Goal: Information Seeking & Learning: Learn about a topic

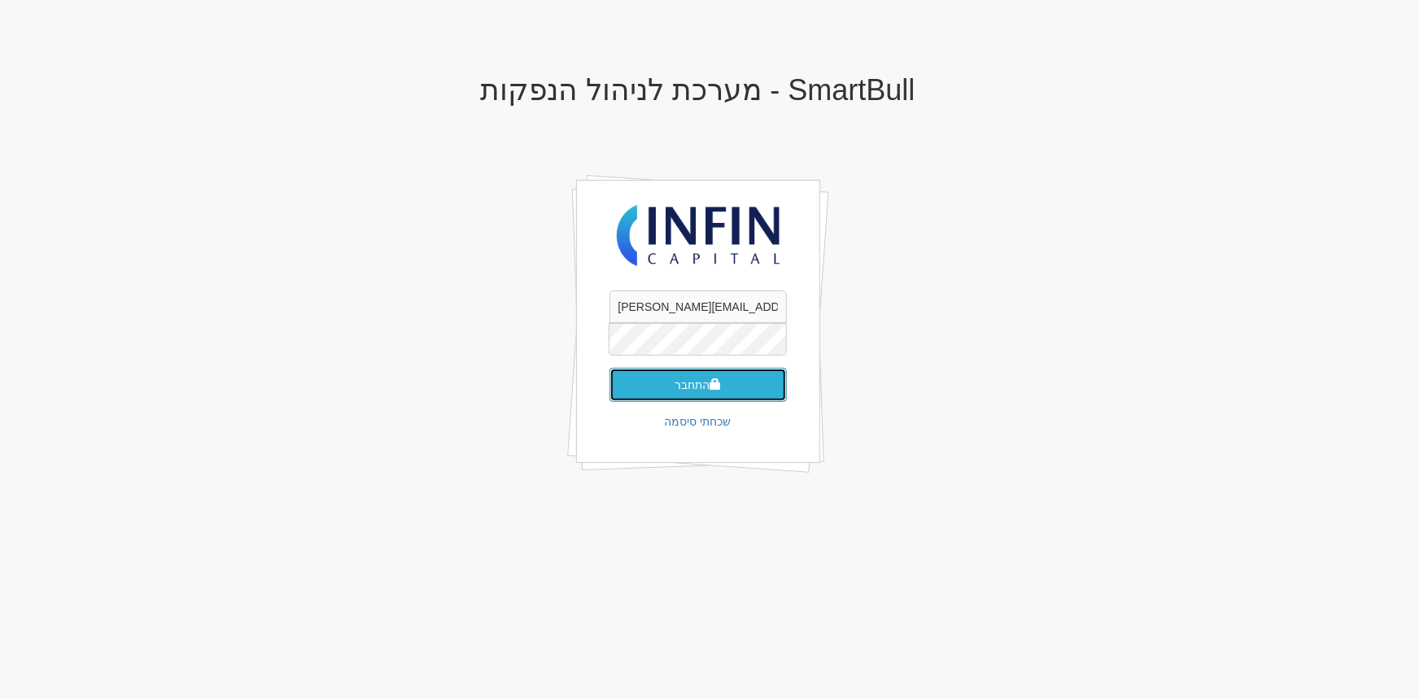
click at [659, 383] on button "התחבר" at bounding box center [697, 385] width 177 height 34
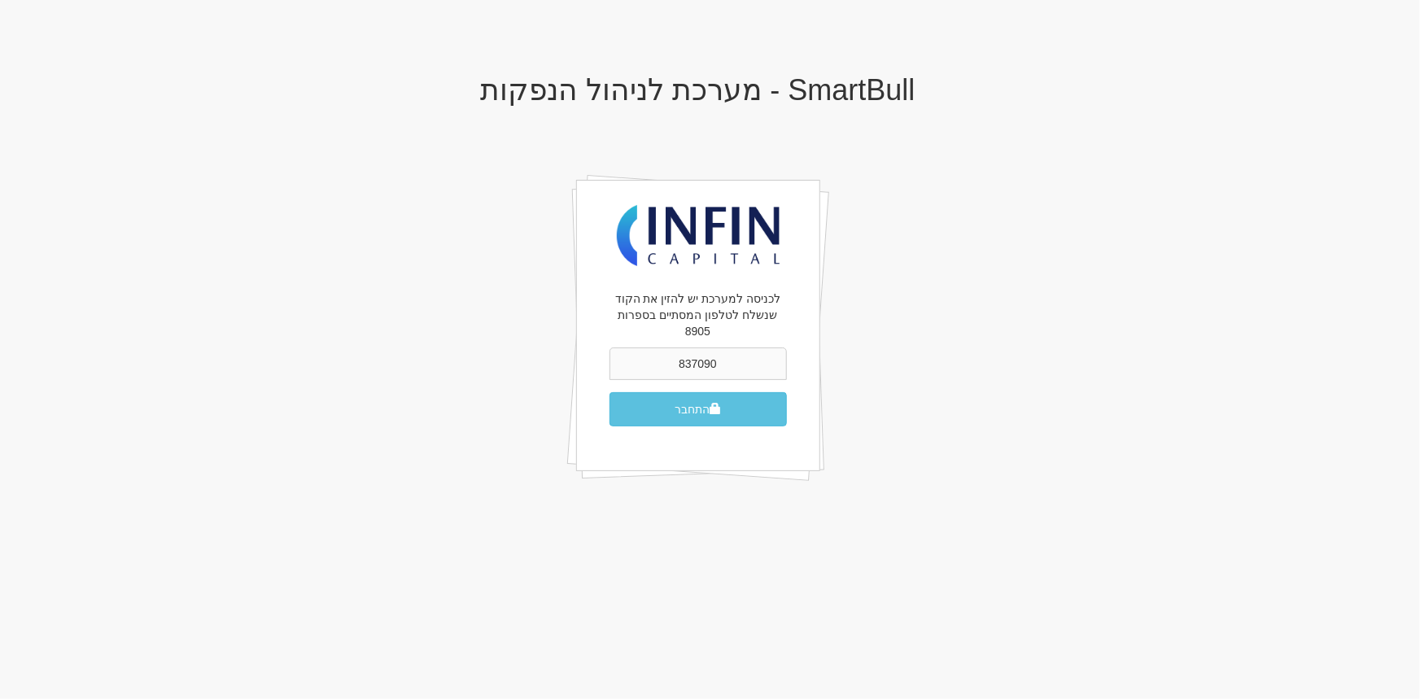
type input "837090"
click at [609, 392] on button "התחבר" at bounding box center [697, 409] width 177 height 34
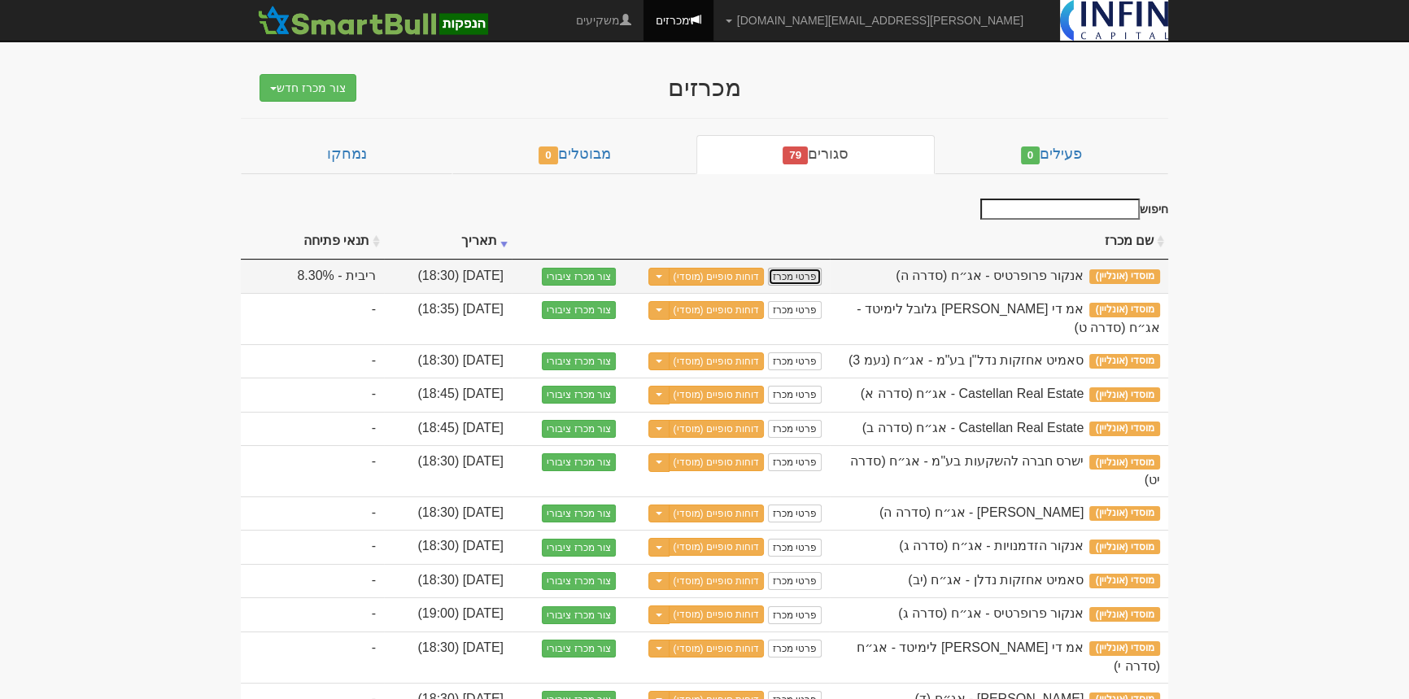
click at [805, 277] on link "פרטי מכרז" at bounding box center [795, 277] width 54 height 18
click at [801, 277] on link "פרטי מכרז" at bounding box center [795, 277] width 54 height 18
click at [810, 273] on link "פרטי מכרז" at bounding box center [795, 277] width 54 height 18
click at [722, 275] on link "דוחות סופיים (מוסדי)" at bounding box center [717, 277] width 96 height 18
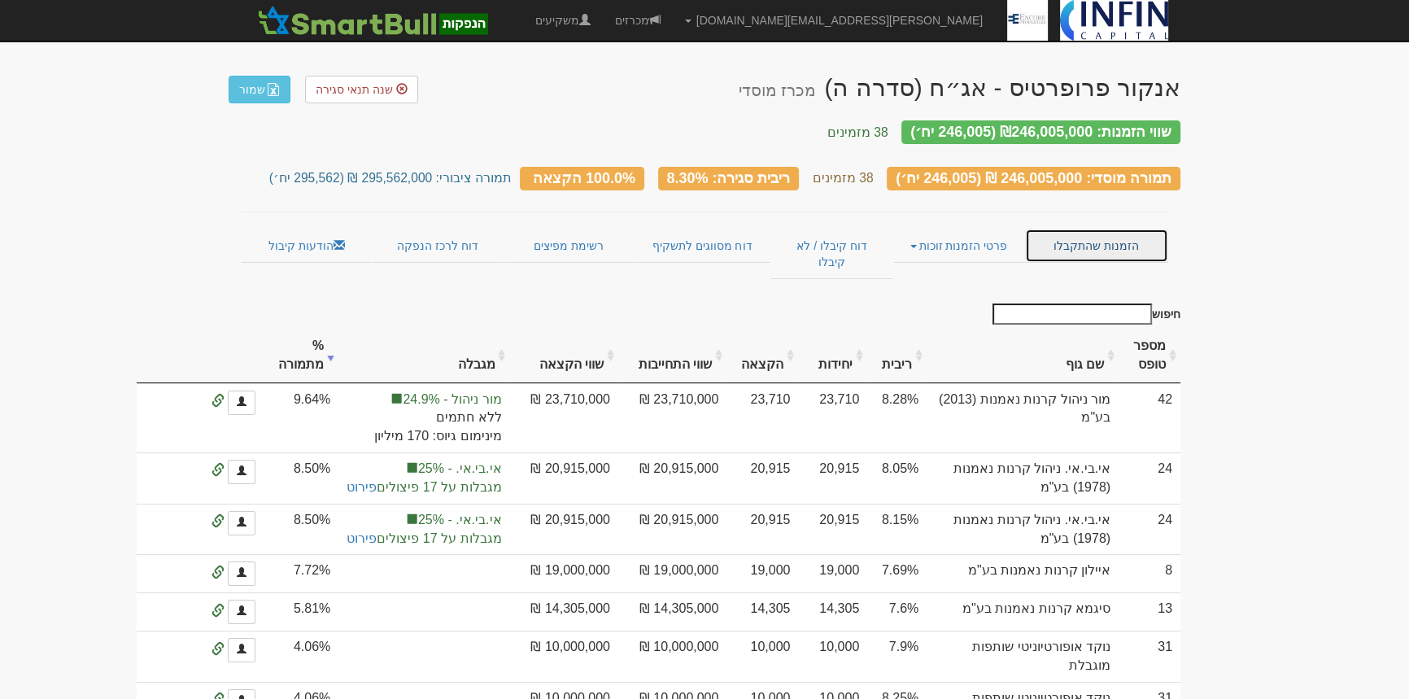
click at [1085, 233] on link "הזמנות שהתקבלו" at bounding box center [1096, 246] width 143 height 34
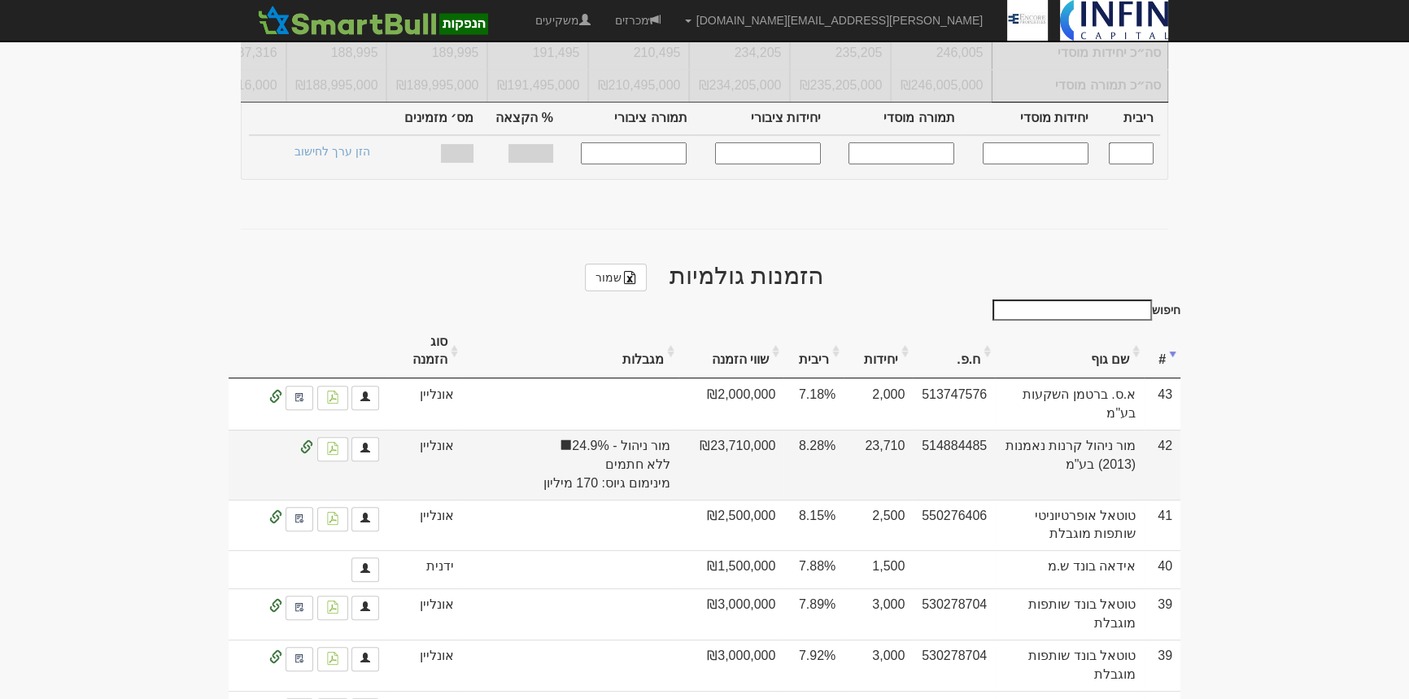
scroll to position [592, 0]
drag, startPoint x: 587, startPoint y: 422, endPoint x: 612, endPoint y: 414, distance: 26.5
click at [612, 435] on span "מור ניהול - 24.9%" at bounding box center [570, 444] width 201 height 19
drag, startPoint x: 631, startPoint y: 435, endPoint x: 664, endPoint y: 435, distance: 33.4
click at [664, 453] on span "ללא חתמים" at bounding box center [570, 462] width 201 height 19
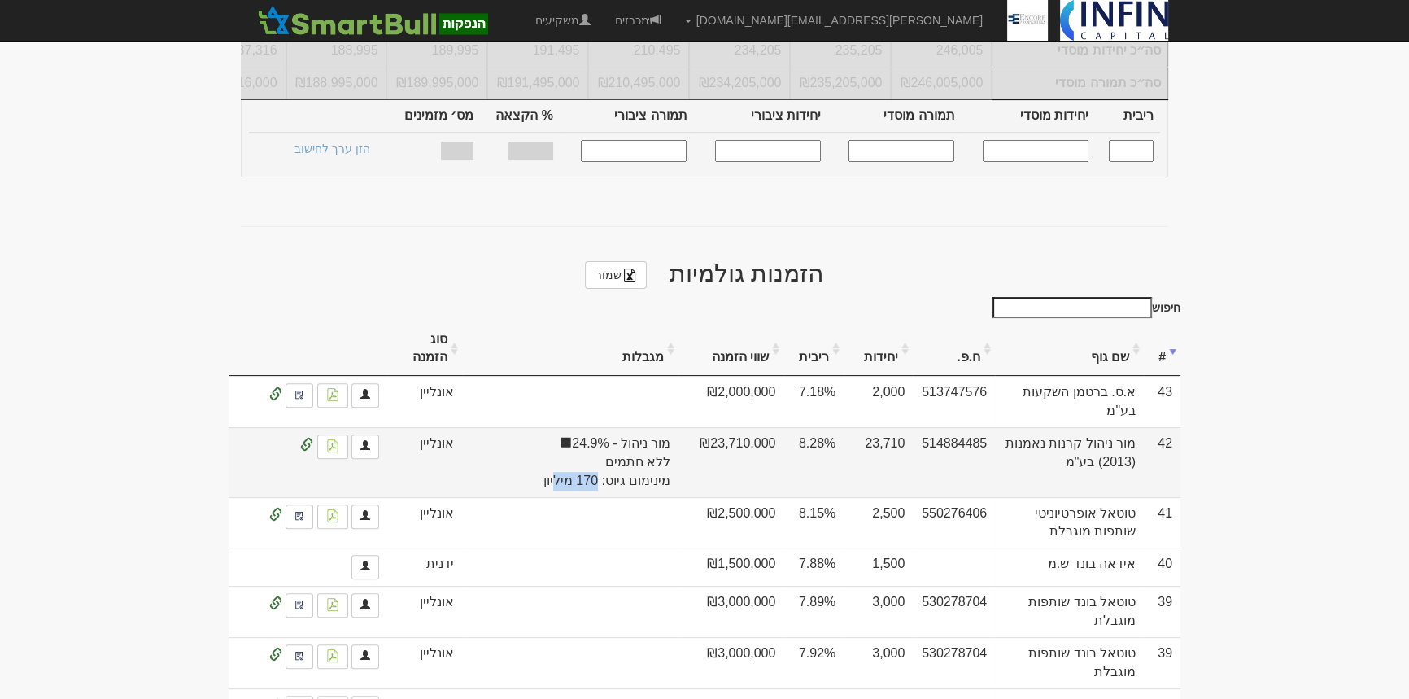
drag, startPoint x: 563, startPoint y: 470, endPoint x: 603, endPoint y: 466, distance: 40.1
click at [603, 466] on td "מור ניהול - 24.9% ללא חתמים מינימום גיוס: 170 מיליון" at bounding box center [570, 462] width 217 height 70
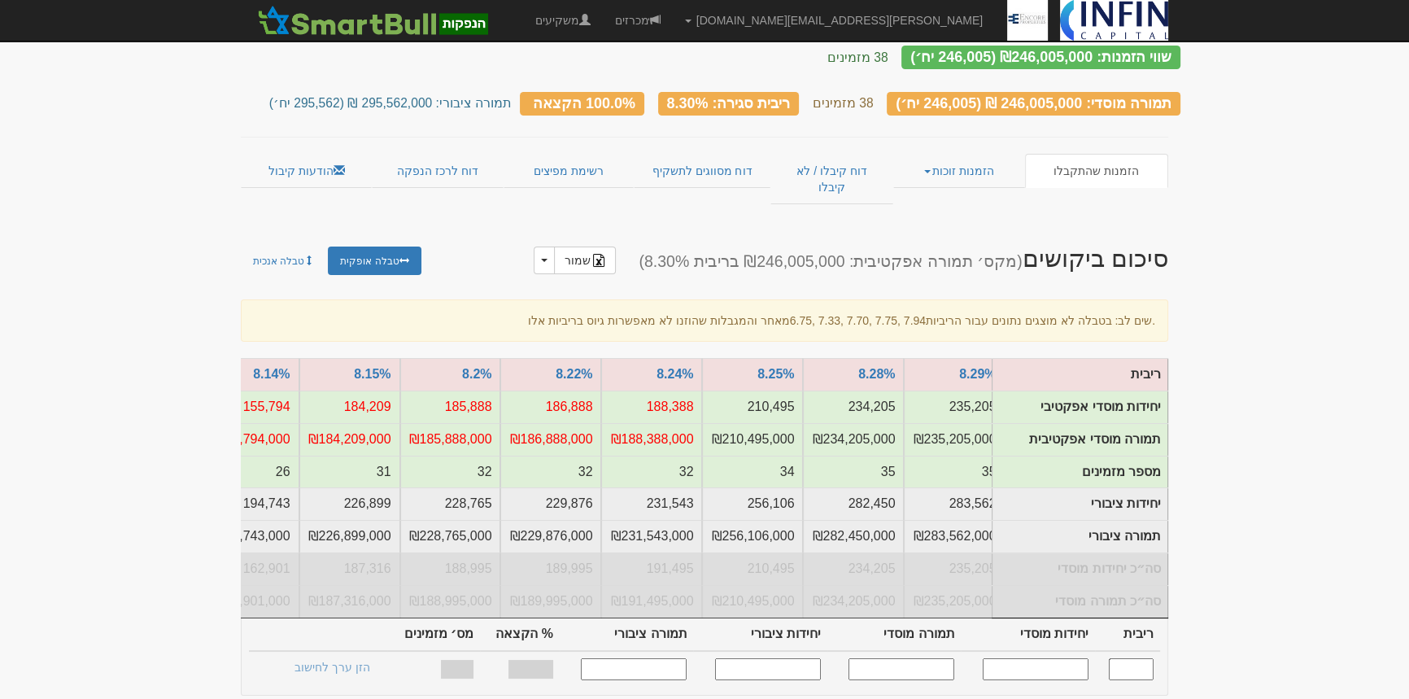
scroll to position [0, 0]
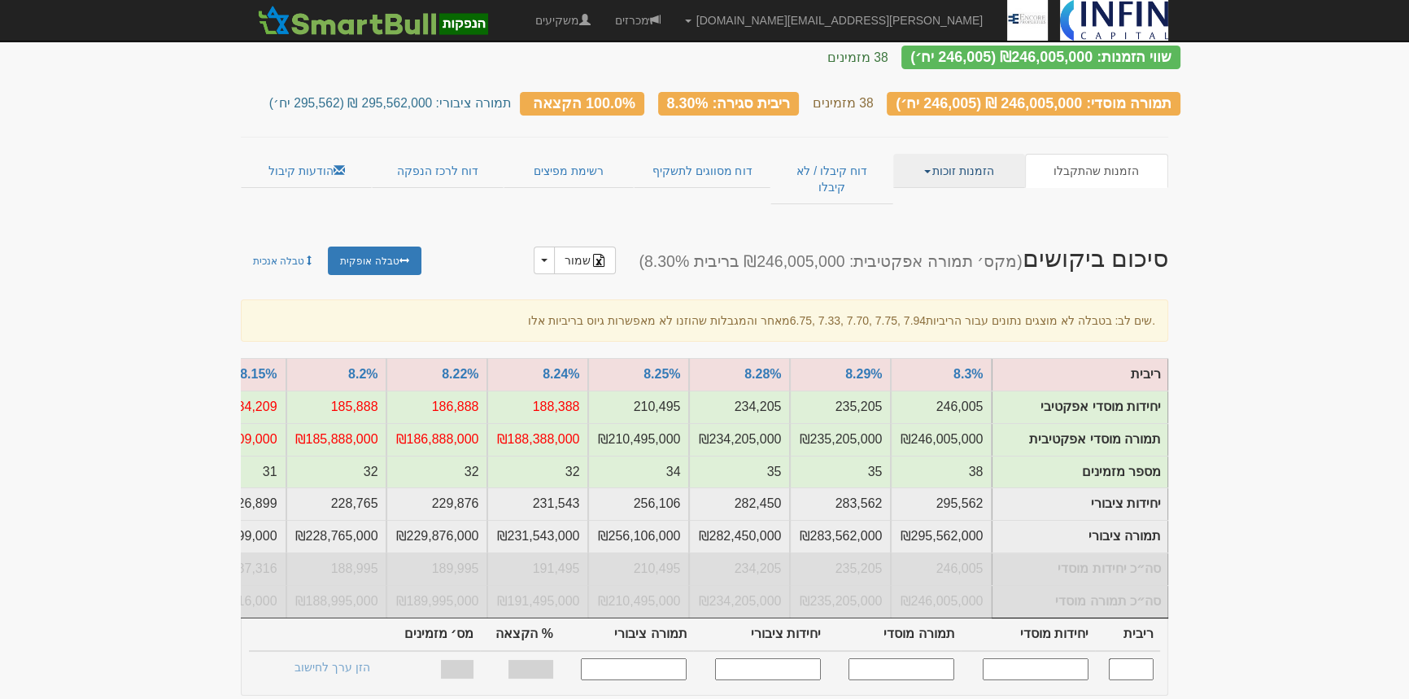
click at [950, 160] on link "הזמנות זוכות" at bounding box center [958, 171] width 131 height 34
click at [965, 163] on link "הזמנות זוכות" at bounding box center [958, 171] width 131 height 34
click at [960, 155] on link "הזמנות זוכות" at bounding box center [958, 171] width 131 height 34
click at [969, 192] on link "פרטי הזמנות זוכות" at bounding box center [960, 202] width 129 height 21
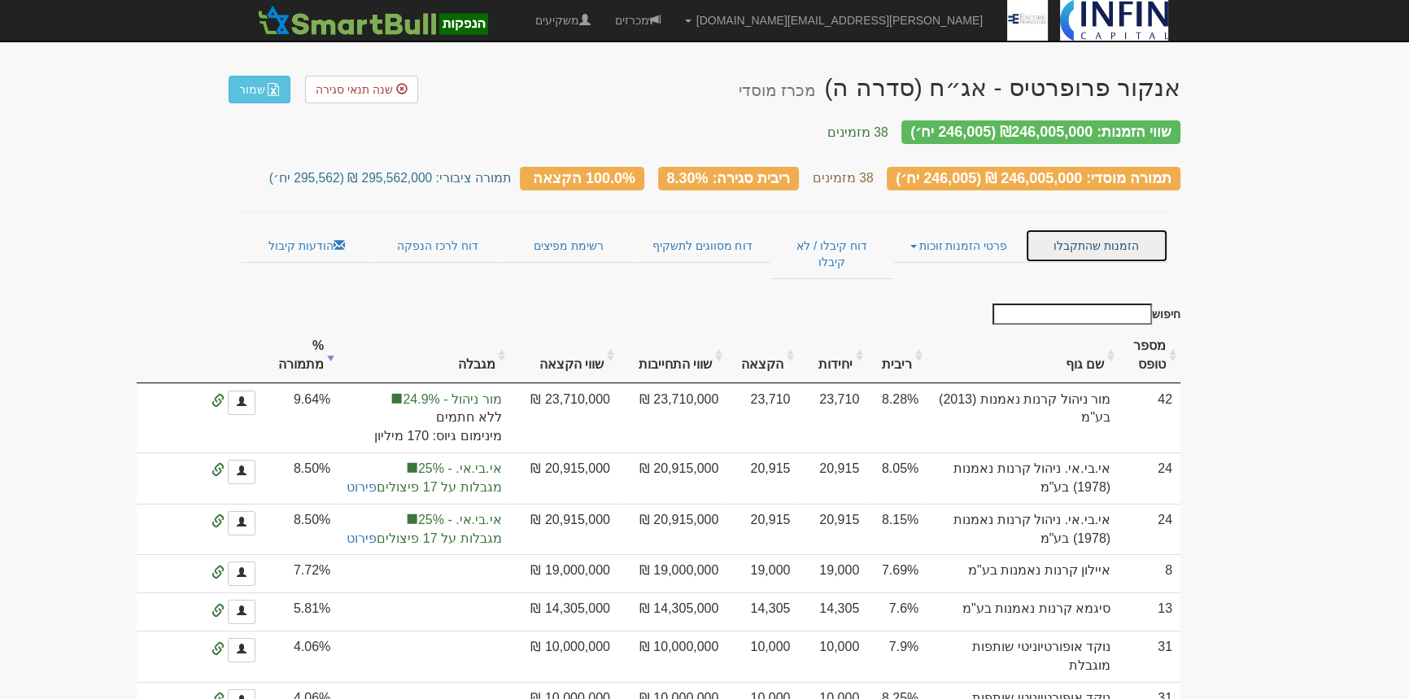
click at [1070, 230] on link "הזמנות שהתקבלו" at bounding box center [1096, 246] width 143 height 34
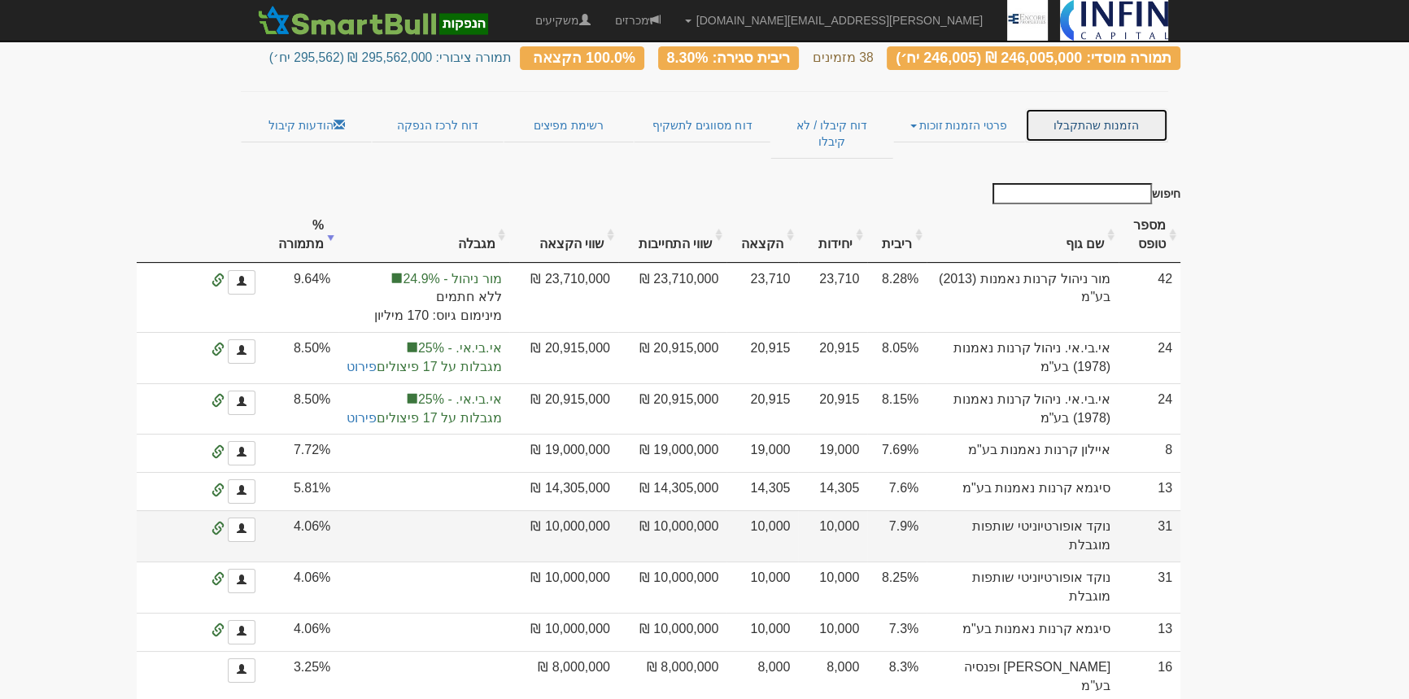
scroll to position [293, 0]
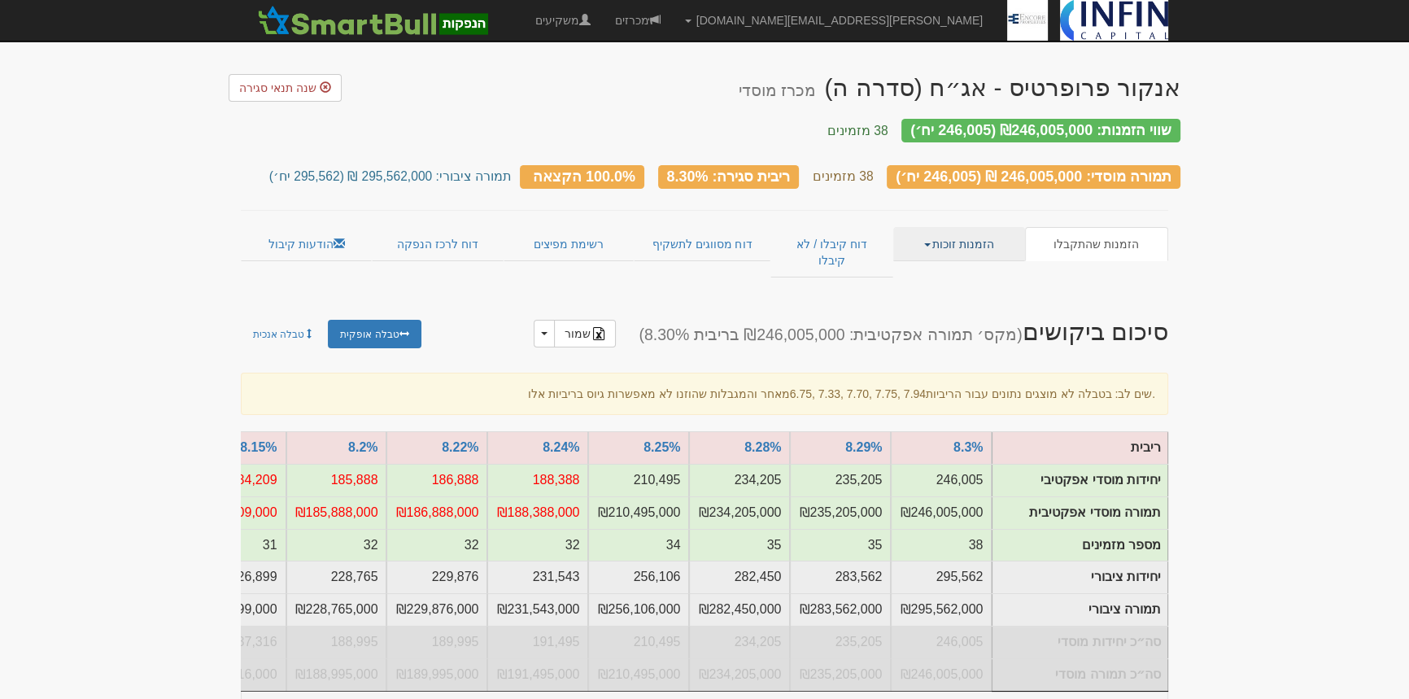
click at [951, 238] on link "הזמנות זוכות" at bounding box center [958, 244] width 131 height 34
click at [959, 265] on link "פרטי הזמנות זוכות" at bounding box center [960, 275] width 129 height 21
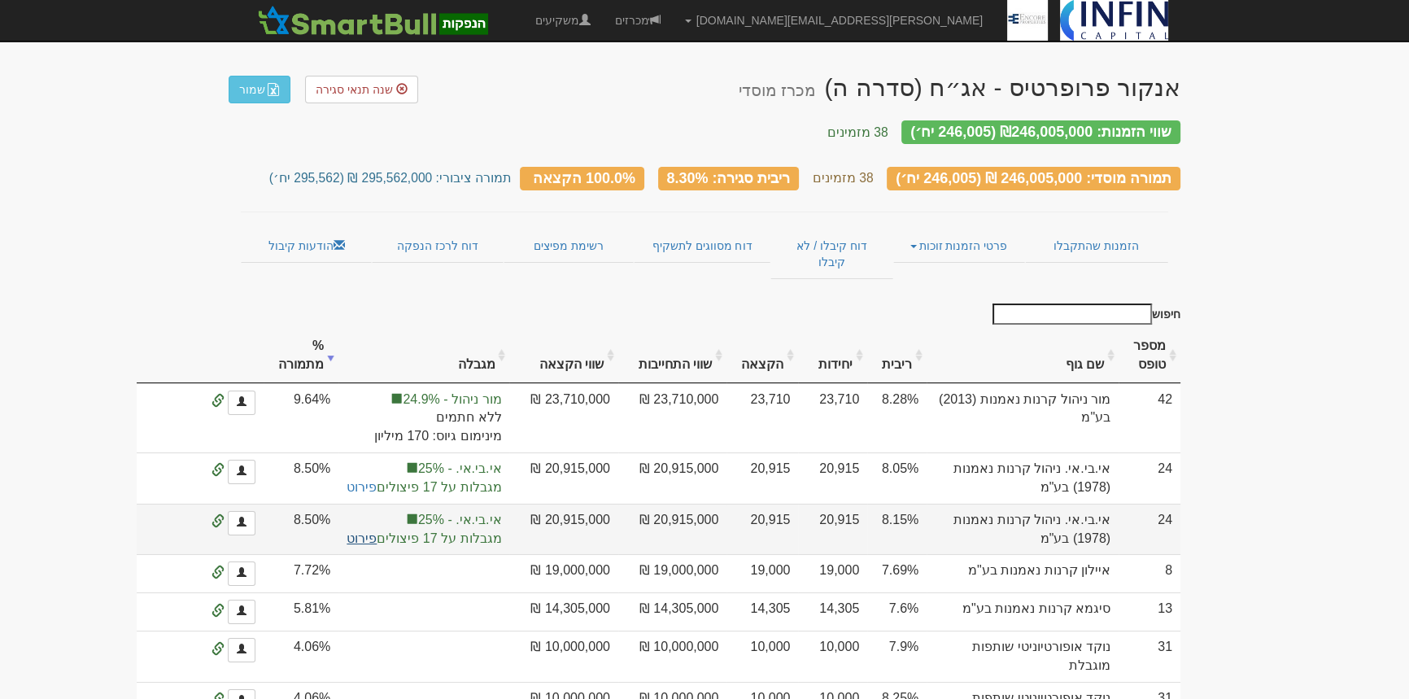
click at [377, 531] on link "פירוט" at bounding box center [362, 538] width 30 height 14
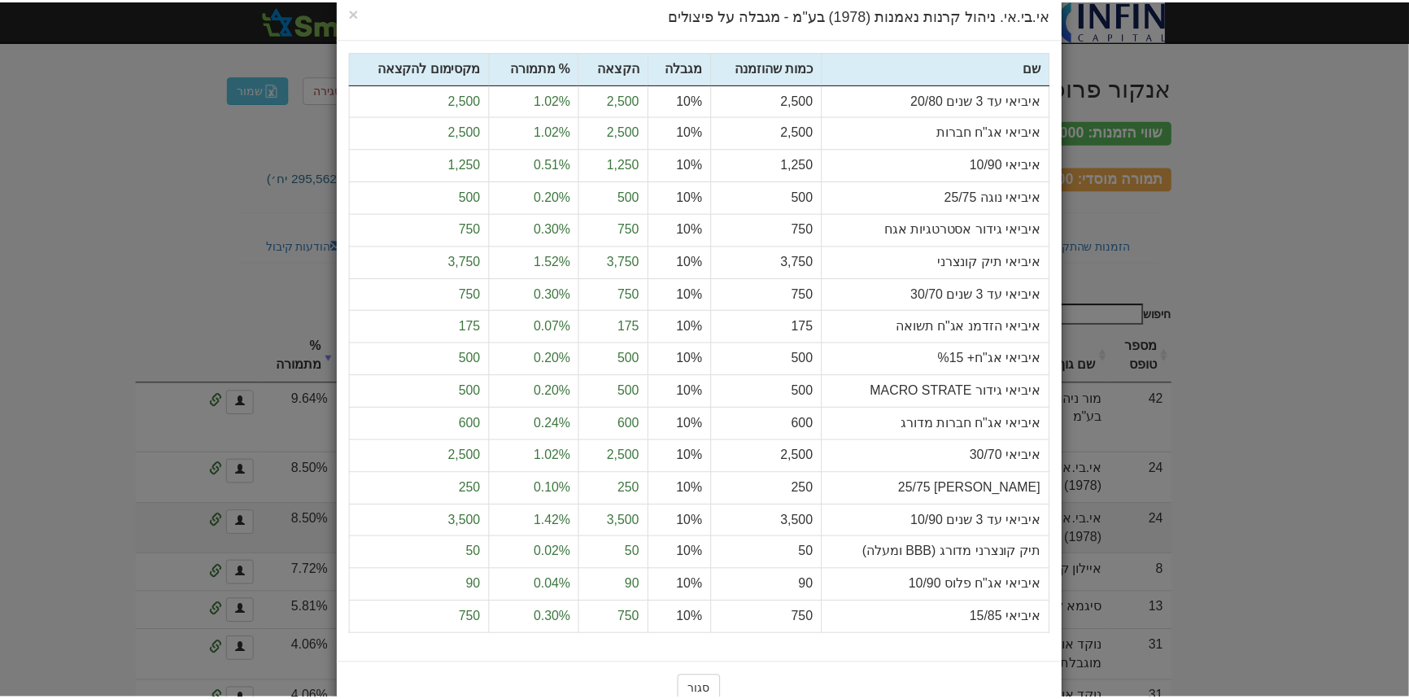
scroll to position [55, 0]
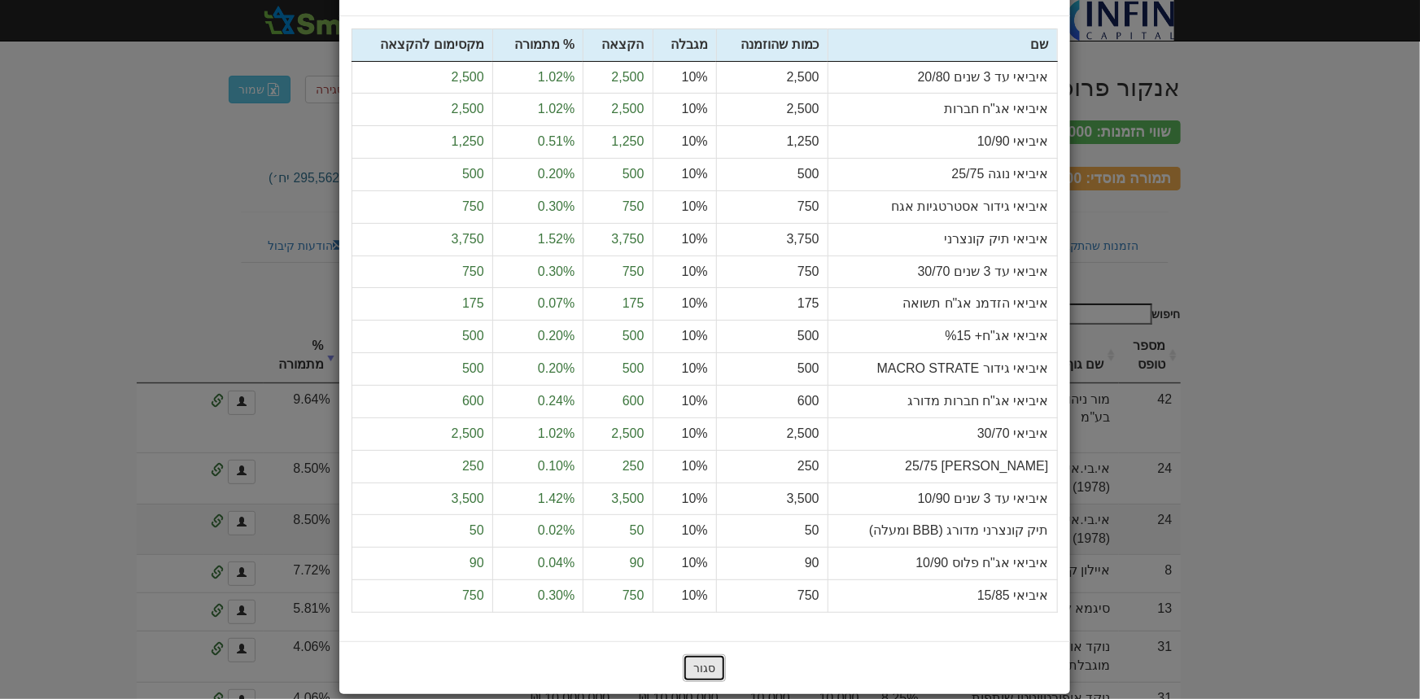
click at [718, 672] on button "סגור" at bounding box center [704, 668] width 43 height 28
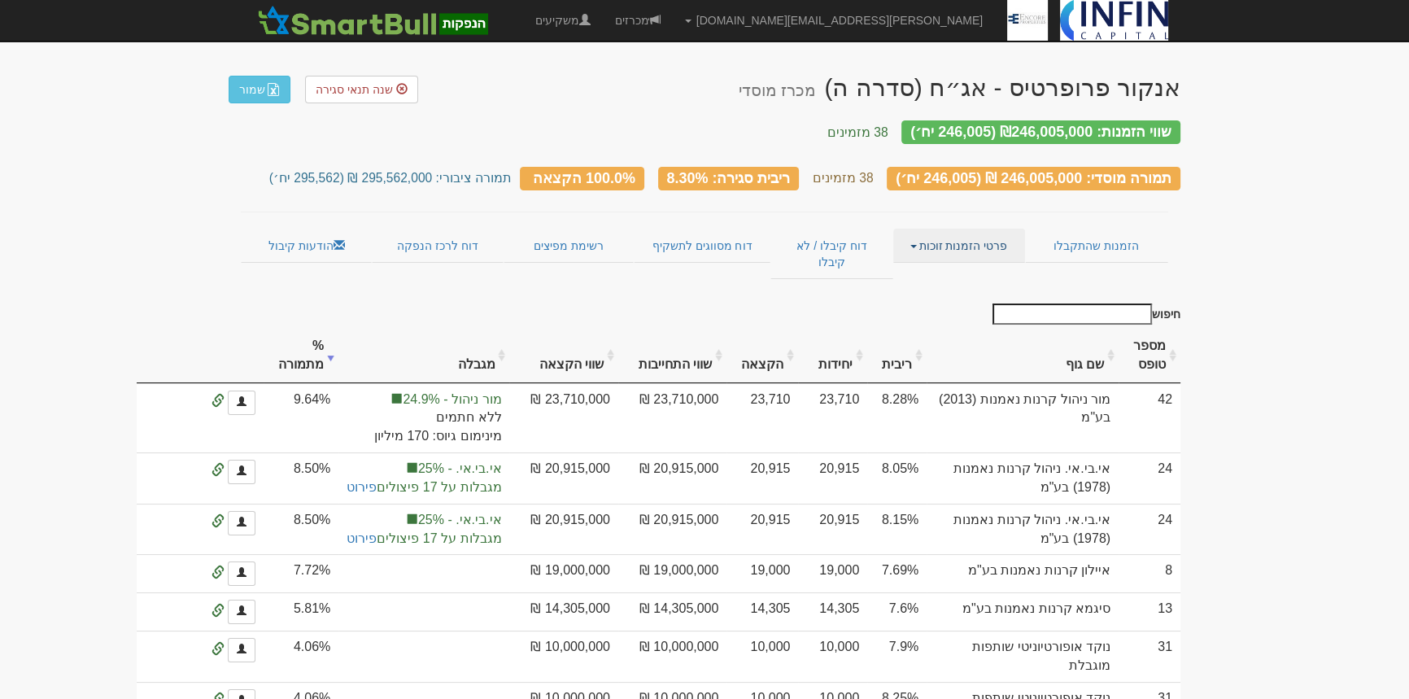
click at [935, 234] on link "פרטי הזמנות זוכות" at bounding box center [958, 246] width 131 height 34
click at [950, 267] on link "אנשי קשר וחשבונות" at bounding box center [960, 277] width 129 height 21
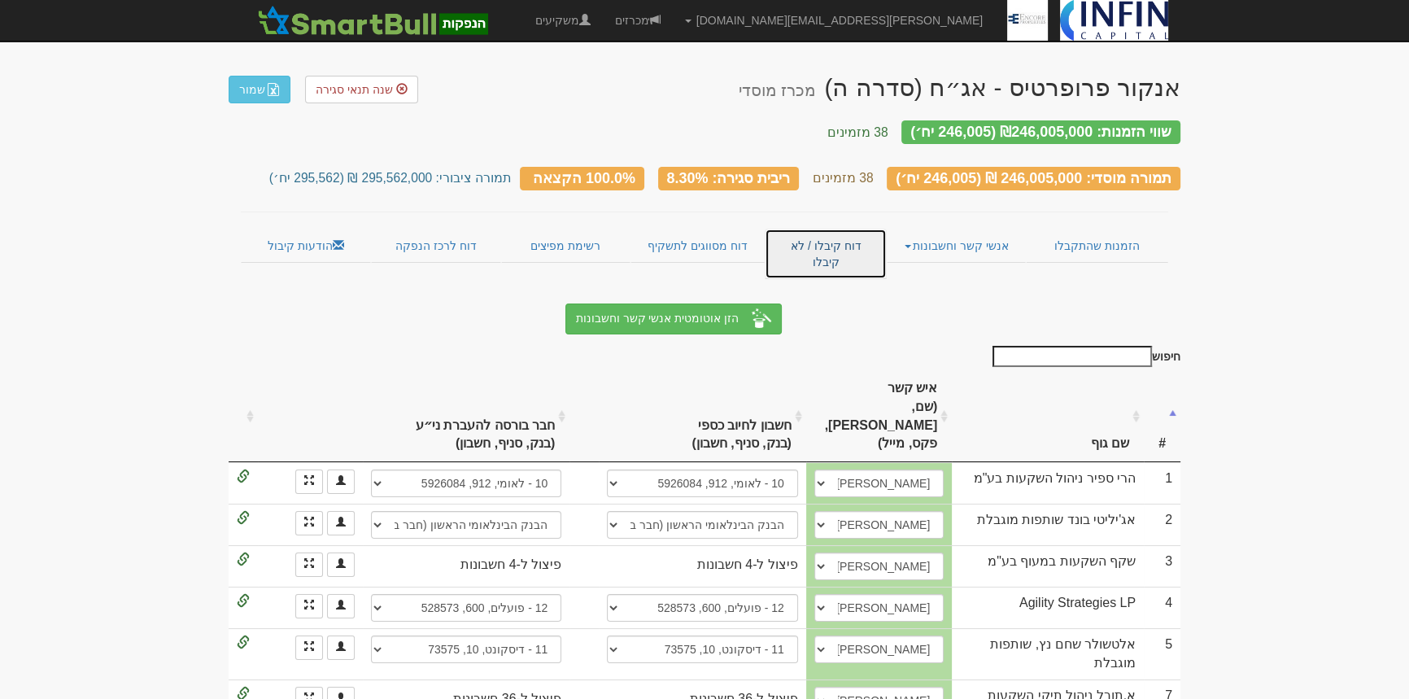
click at [832, 230] on link "דוח קיבלו / לא קיבלו" at bounding box center [826, 254] width 122 height 50
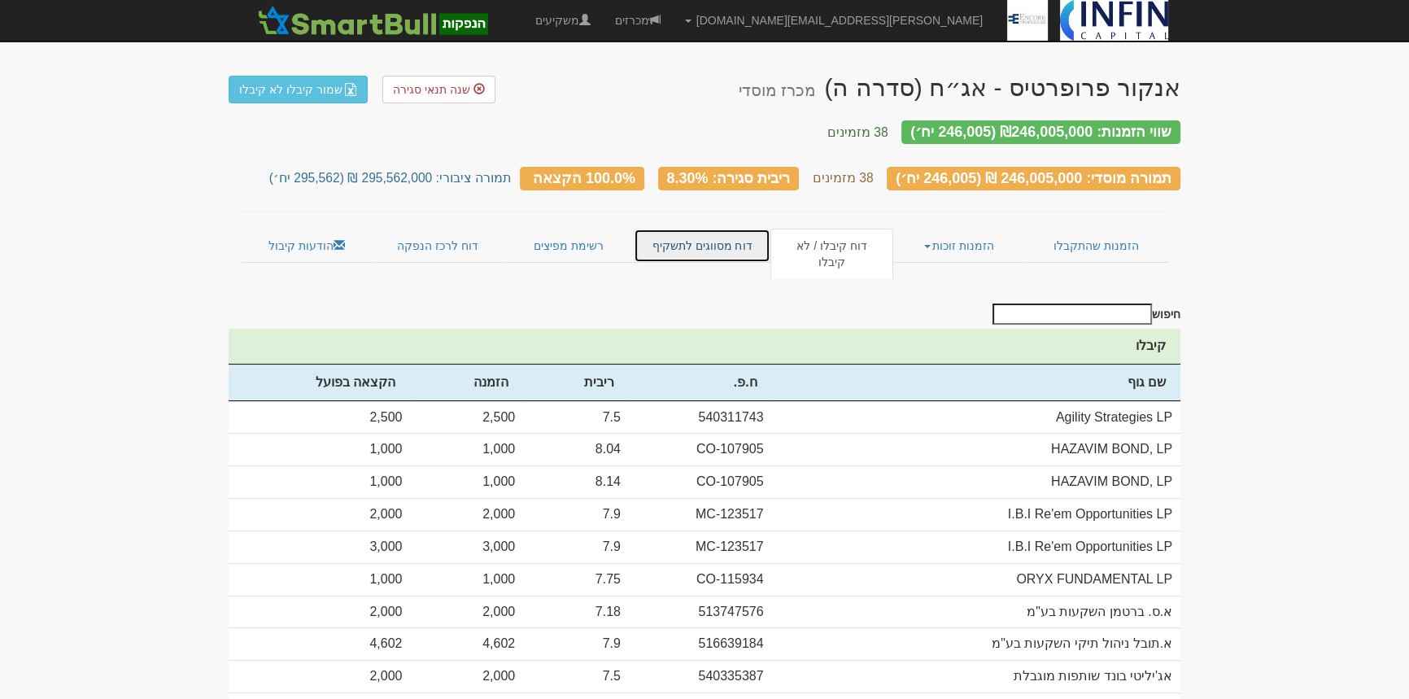
click at [727, 229] on link "דוח מסווגים לתשקיף" at bounding box center [702, 246] width 136 height 34
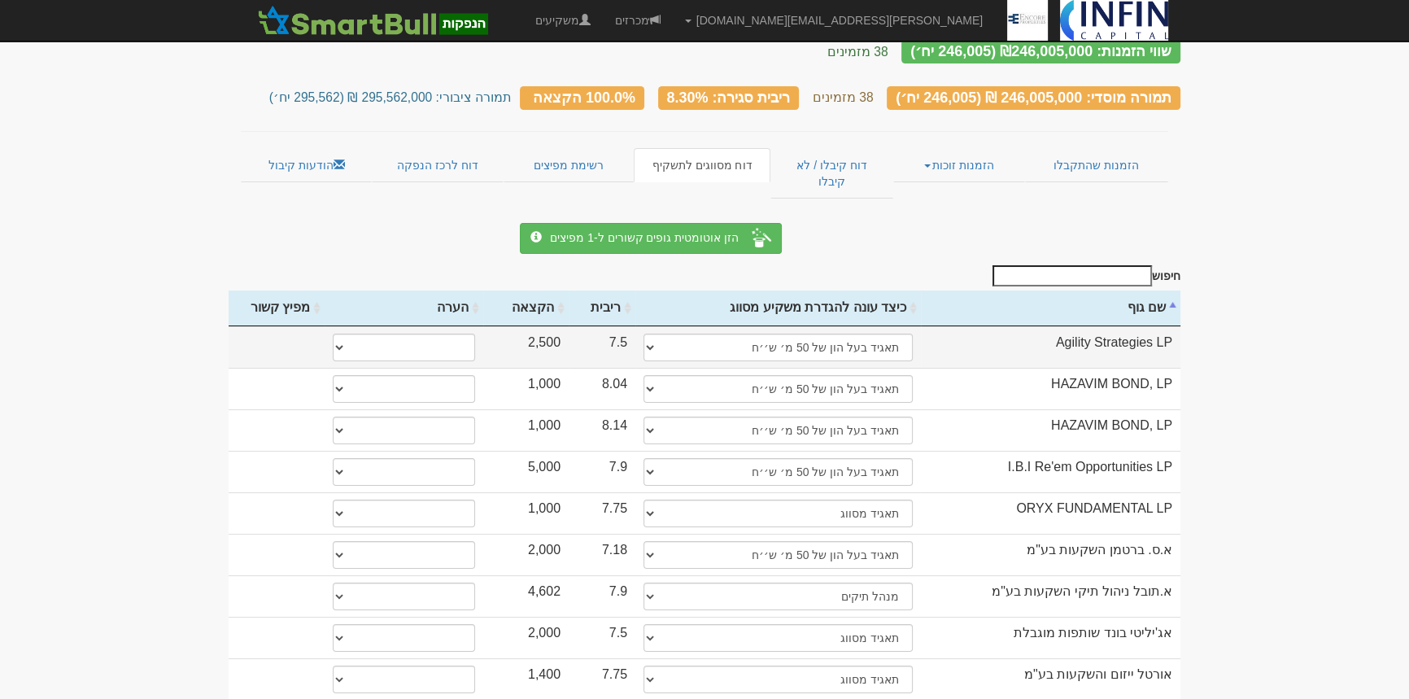
scroll to position [92, 0]
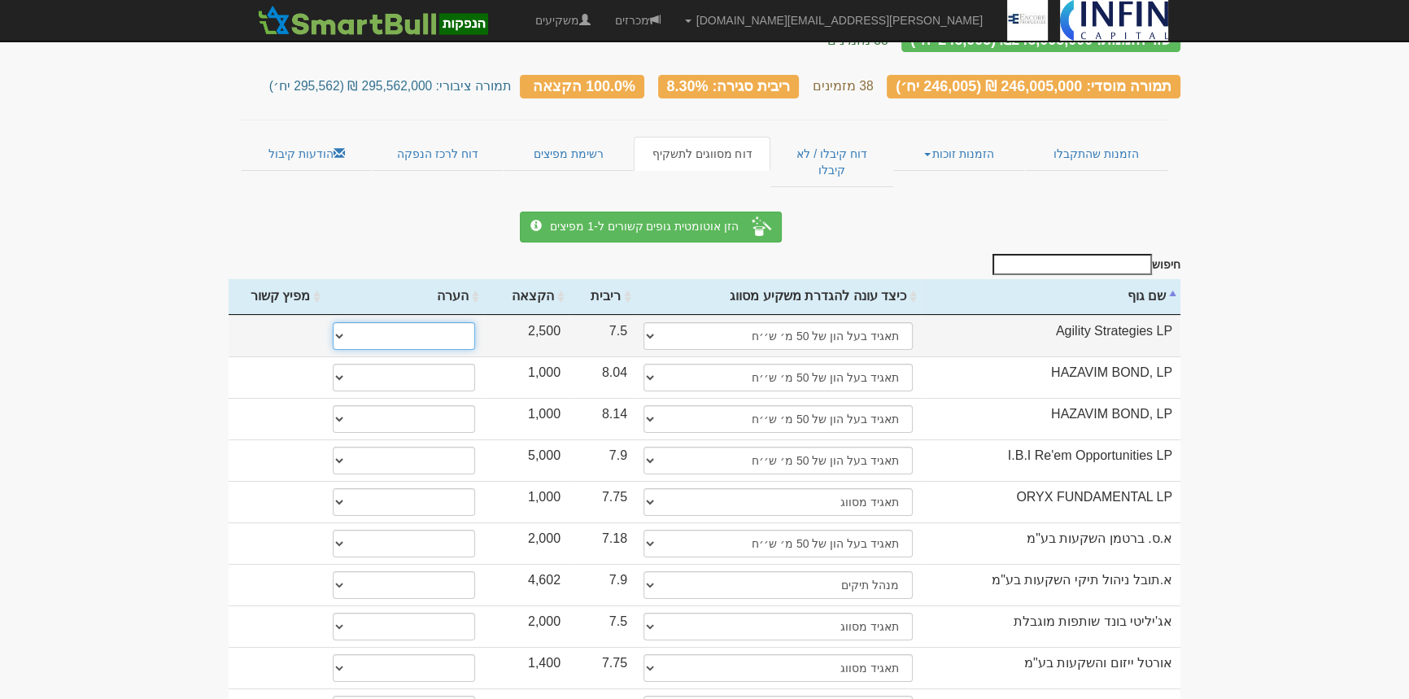
click at [420, 322] on select "* גוף הקשור למפיץ בהנפקה ** בעל עניין בחברה *** בעל שליטה בחברה" at bounding box center [404, 336] width 142 height 28
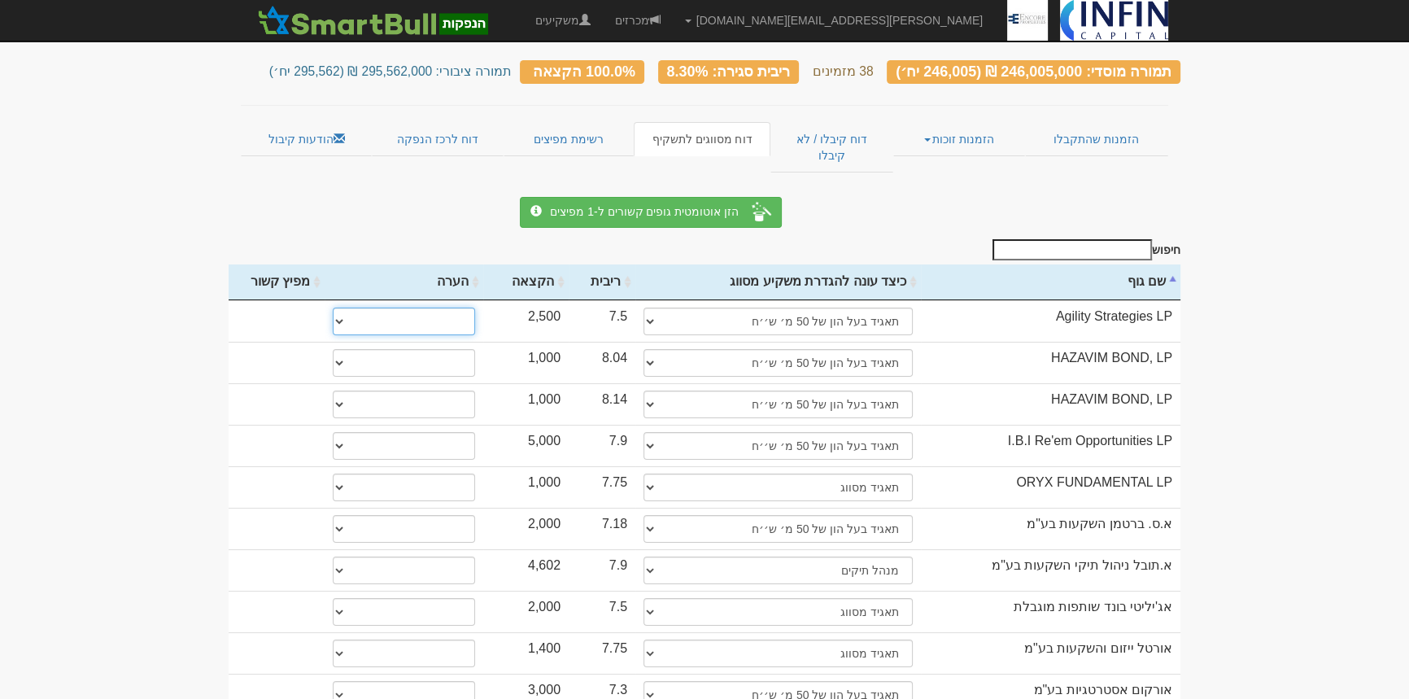
scroll to position [111, 0]
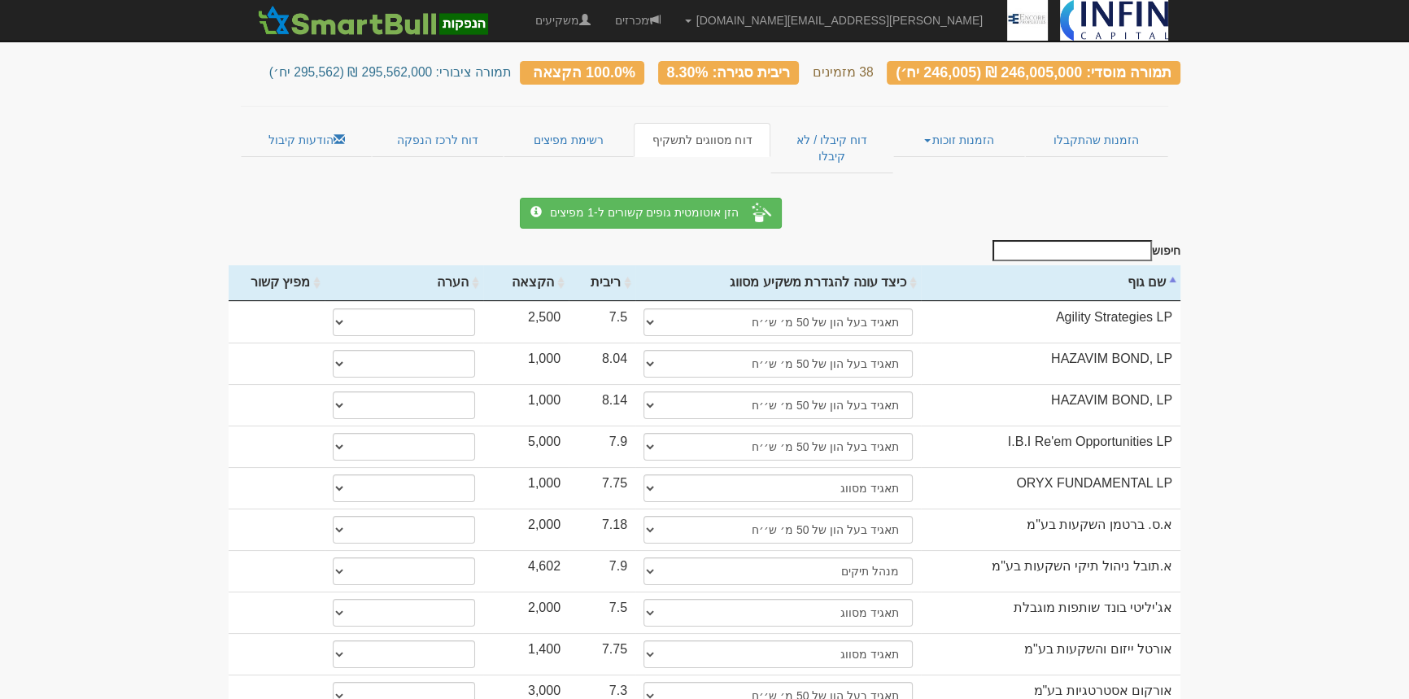
scroll to position [0, 0]
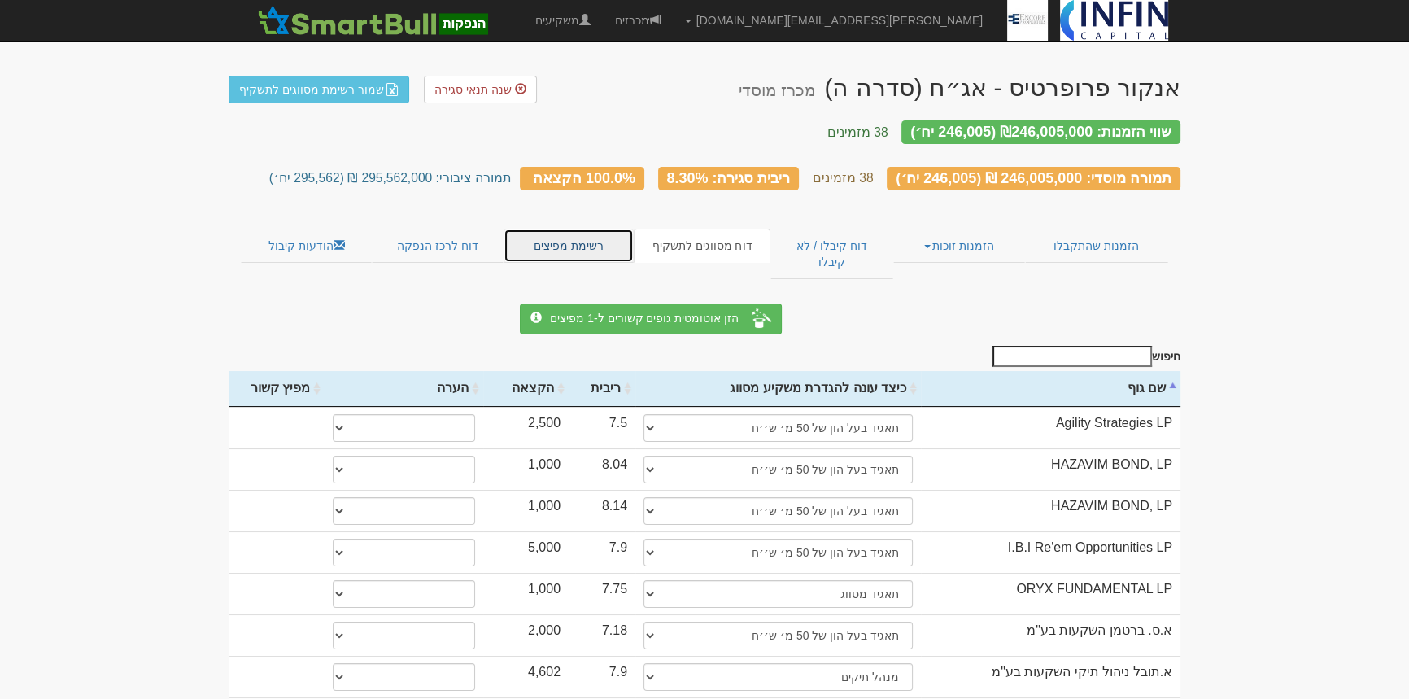
click at [579, 229] on link "רשימת מפיצים" at bounding box center [569, 246] width 130 height 34
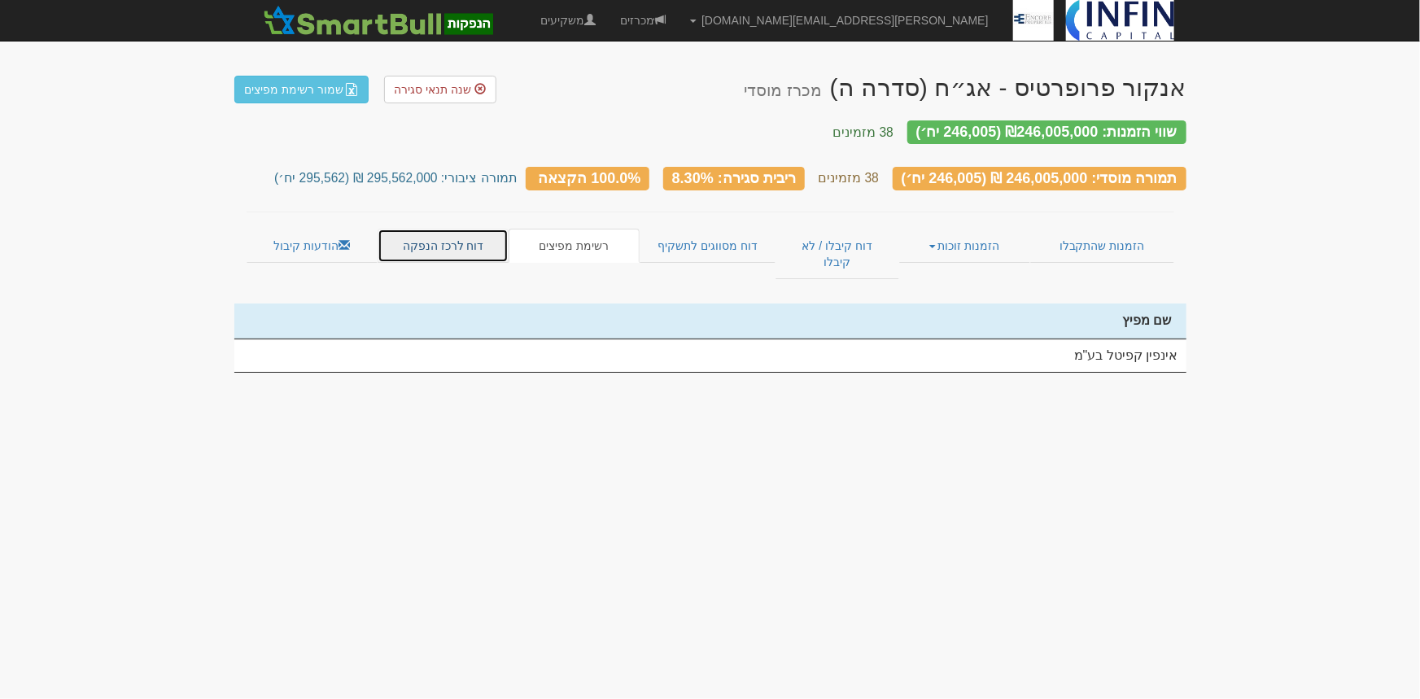
click at [441, 231] on link "דוח לרכז הנפקה" at bounding box center [443, 246] width 131 height 34
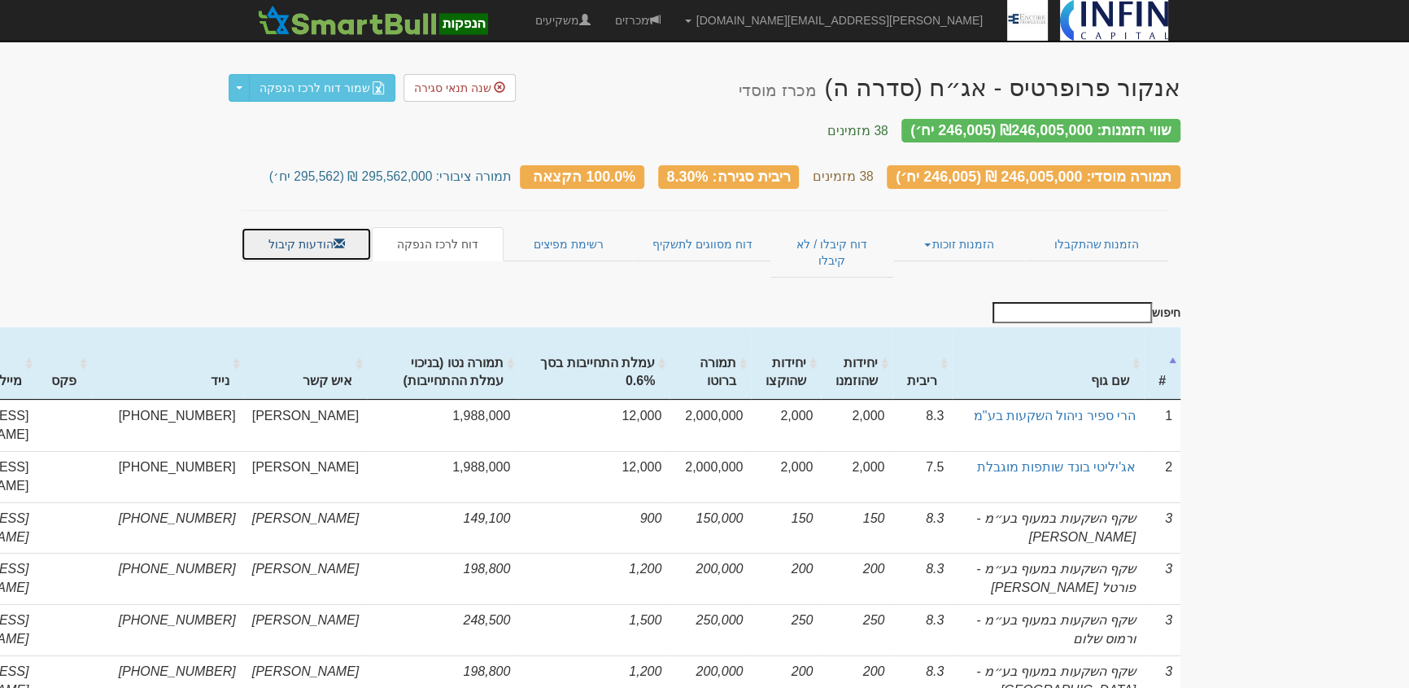
click at [301, 232] on link "הודעות קיבול" at bounding box center [306, 244] width 131 height 34
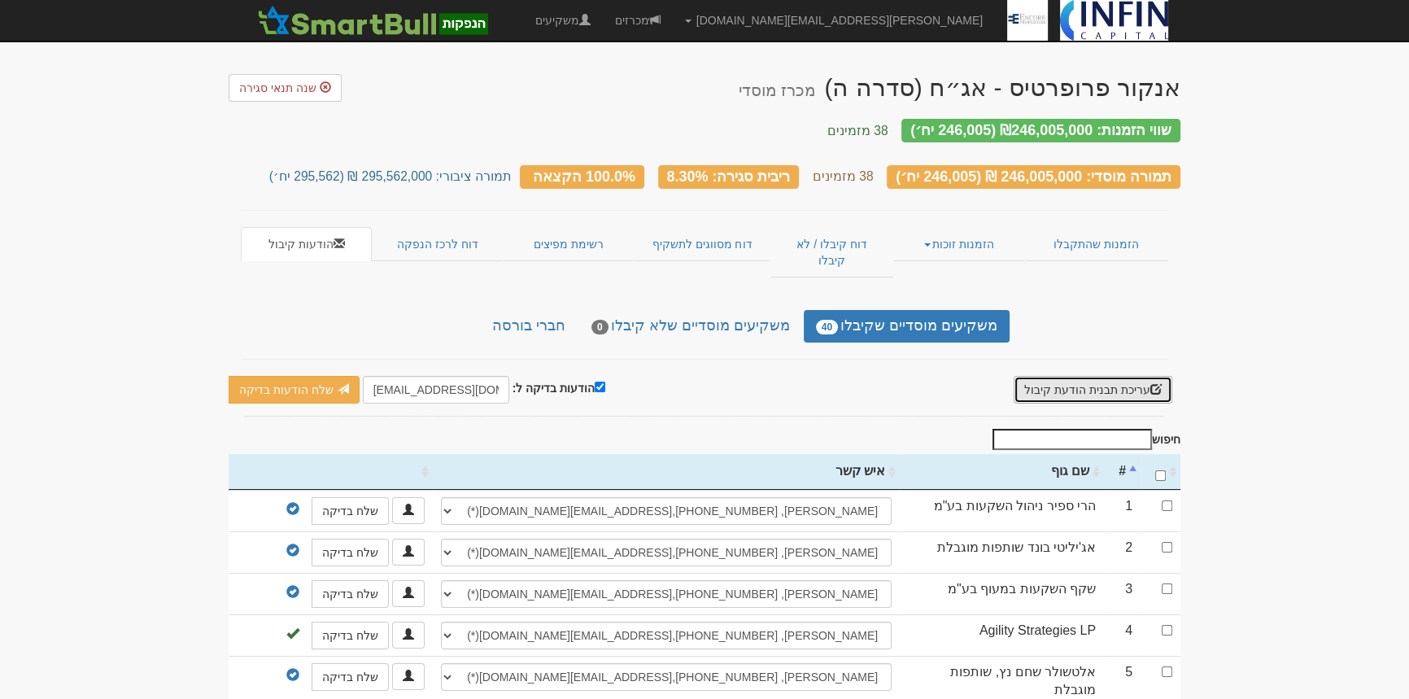
click at [1123, 376] on button "עריכת תבנית הודעת קיבול" at bounding box center [1093, 390] width 159 height 28
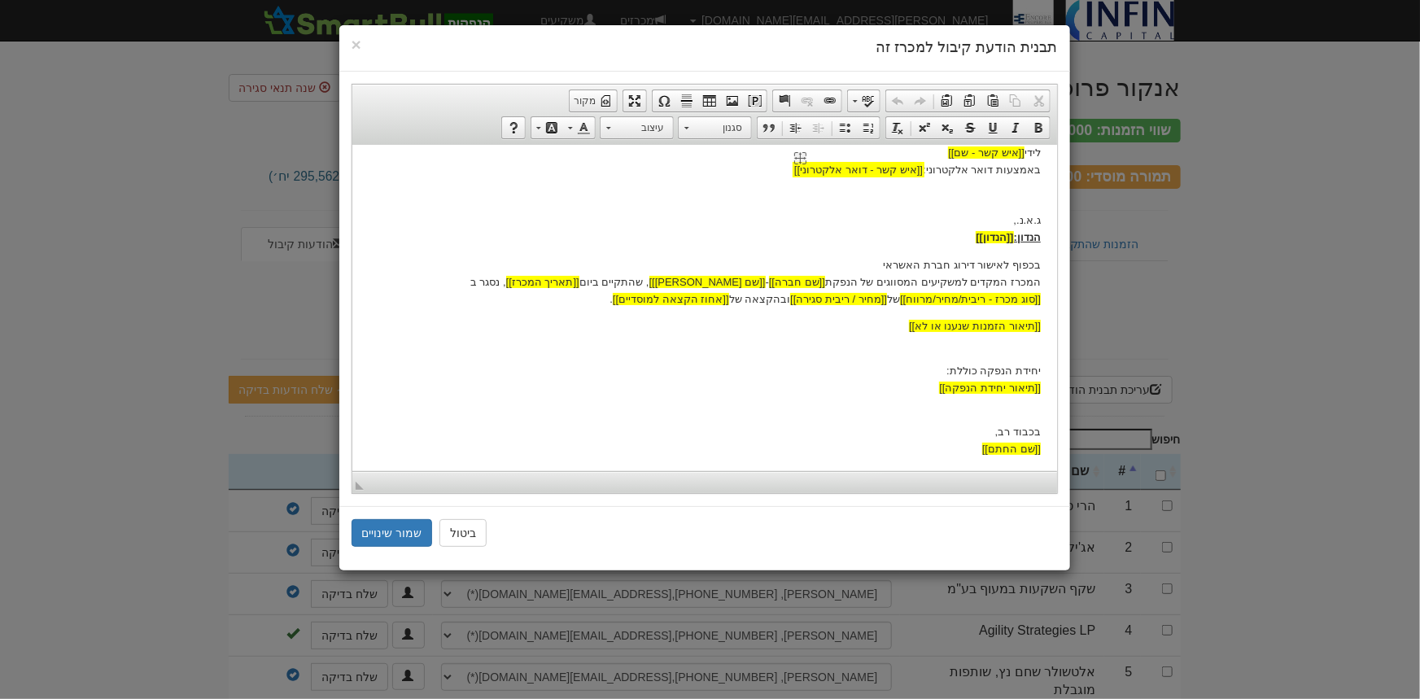
scroll to position [108, 0]
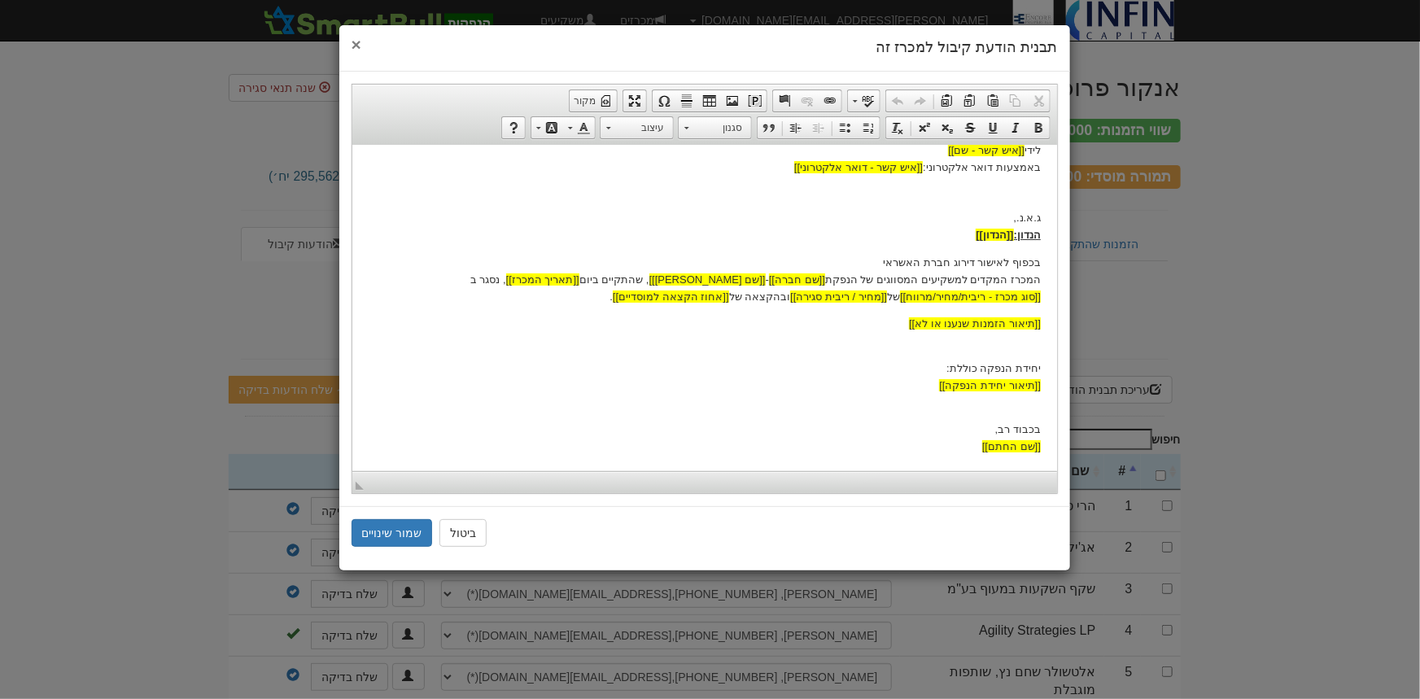
click at [352, 41] on span "×" at bounding box center [357, 44] width 10 height 19
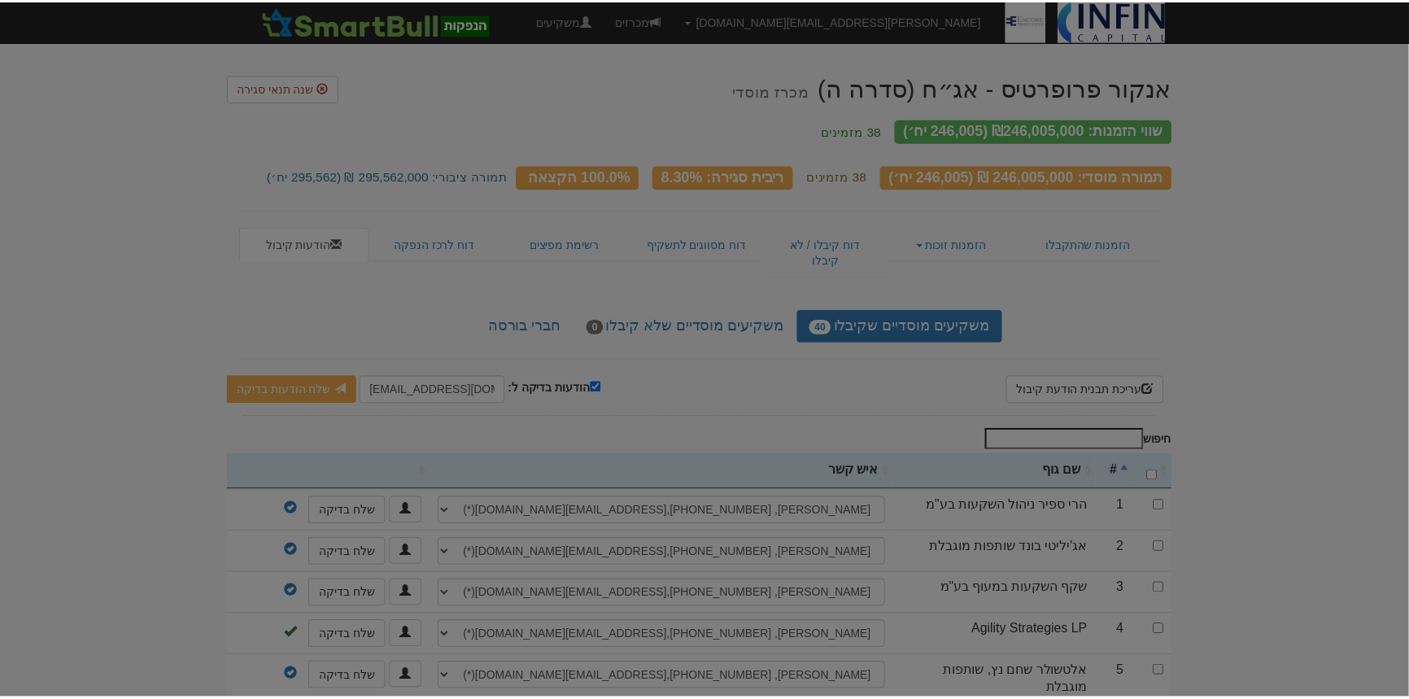
scroll to position [0, 0]
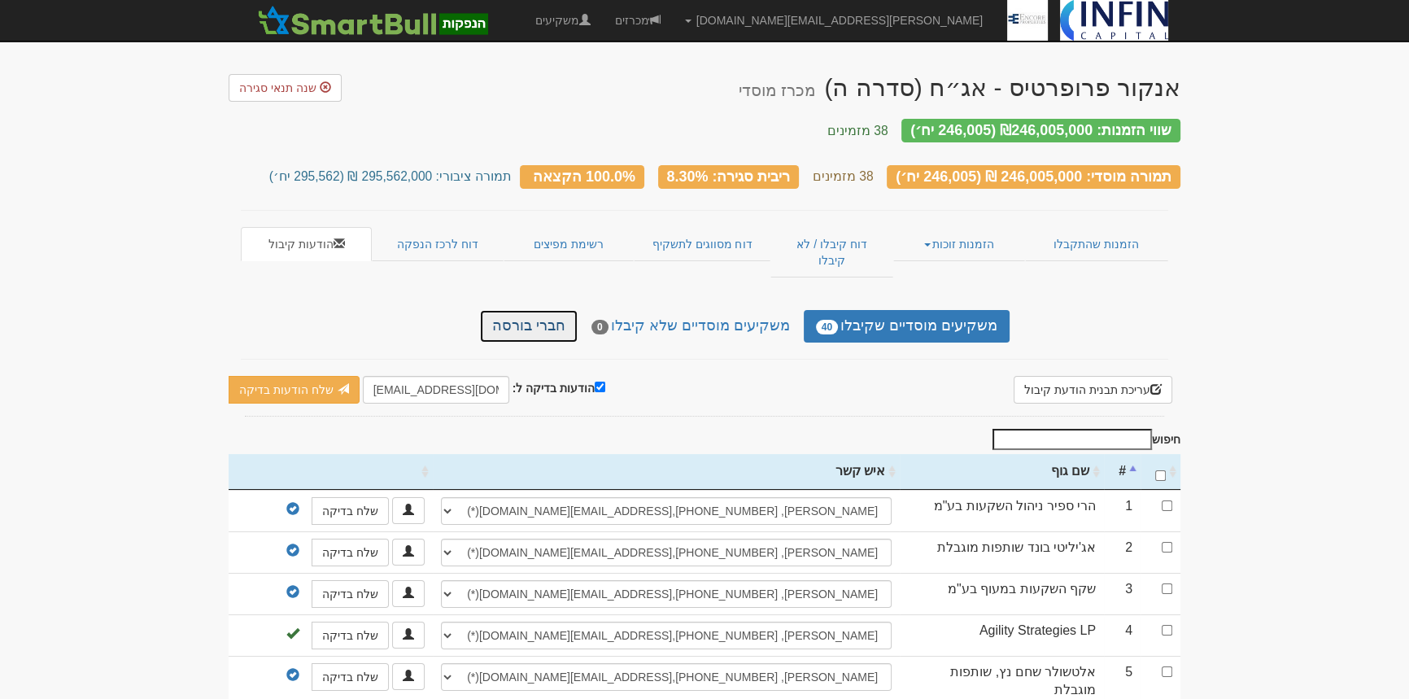
click at [564, 310] on link "חברי בורסה" at bounding box center [529, 326] width 98 height 33
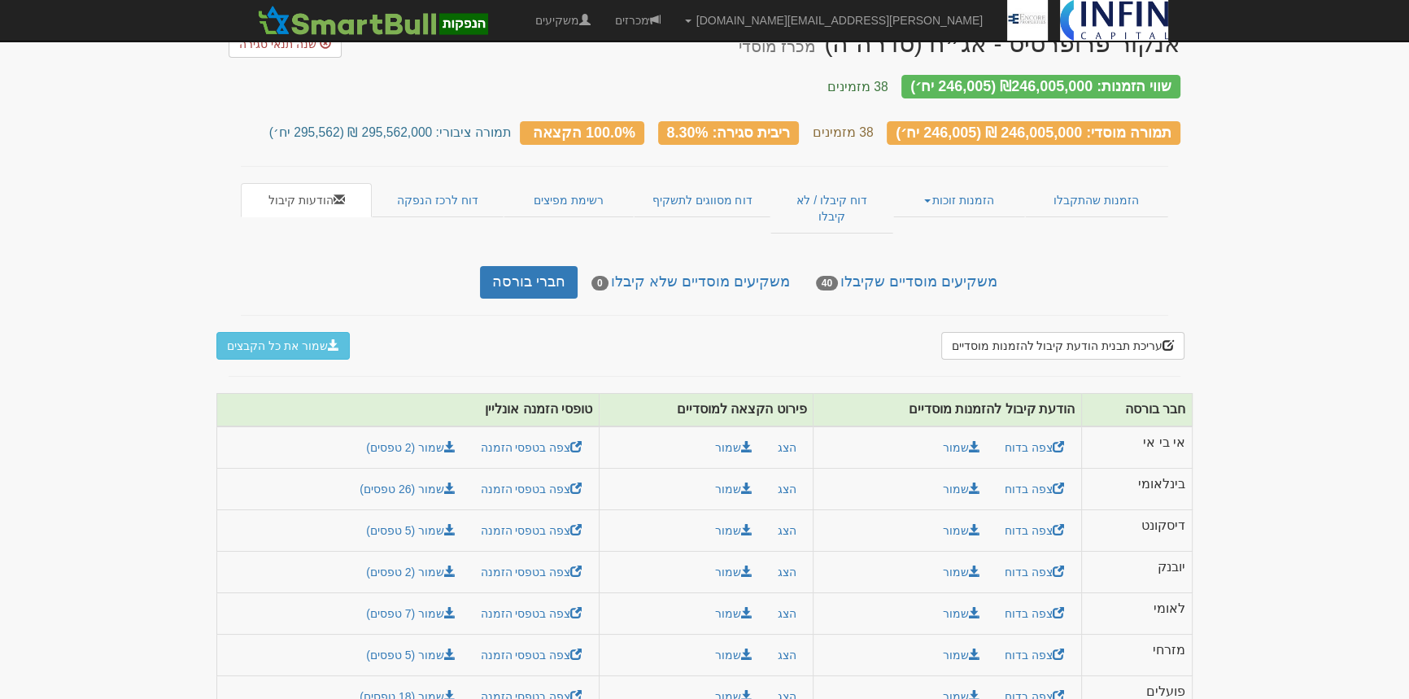
scroll to position [46, 0]
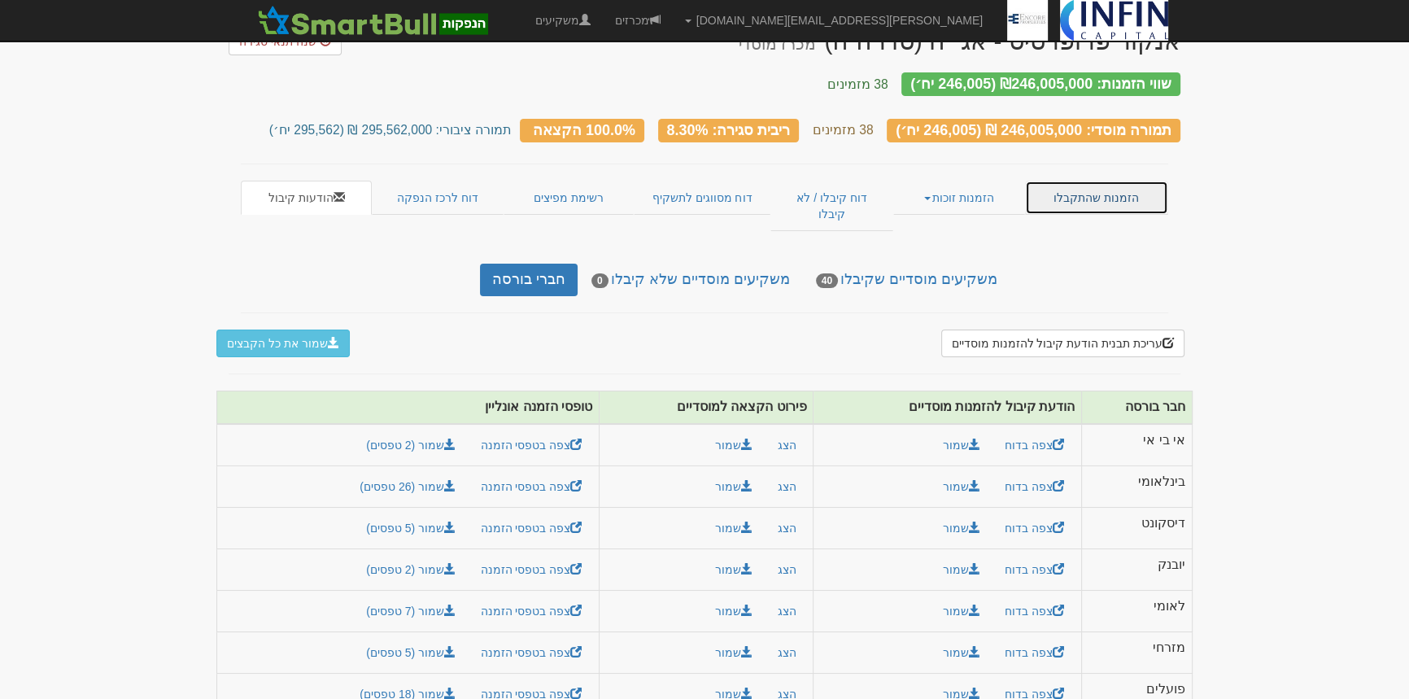
click at [1095, 190] on link "הזמנות שהתקבלו" at bounding box center [1096, 198] width 143 height 34
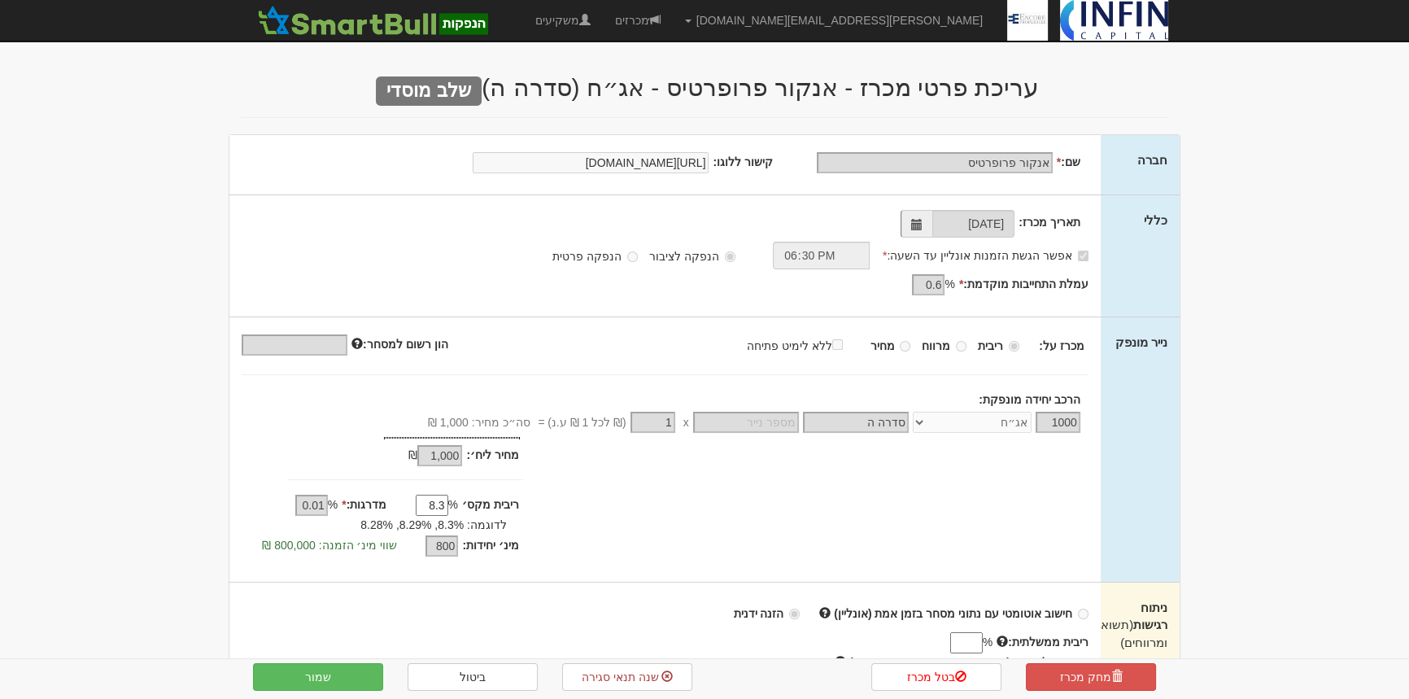
click at [229, 156] on div "חברה שם: * אנקור פרופרטיס" at bounding box center [705, 559] width 952 height 851
